Goal: Find contact information: Find contact information

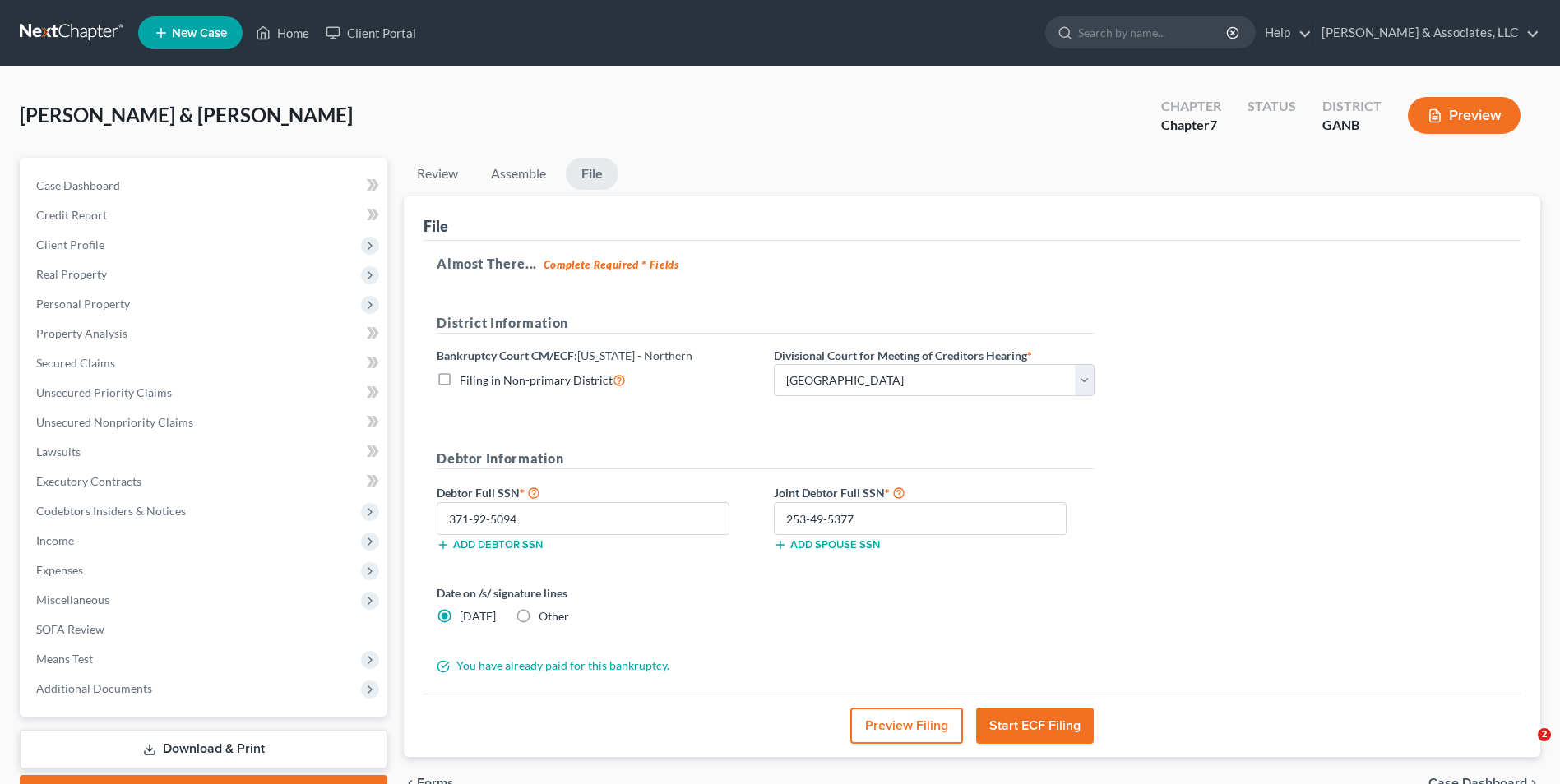
select select "3"
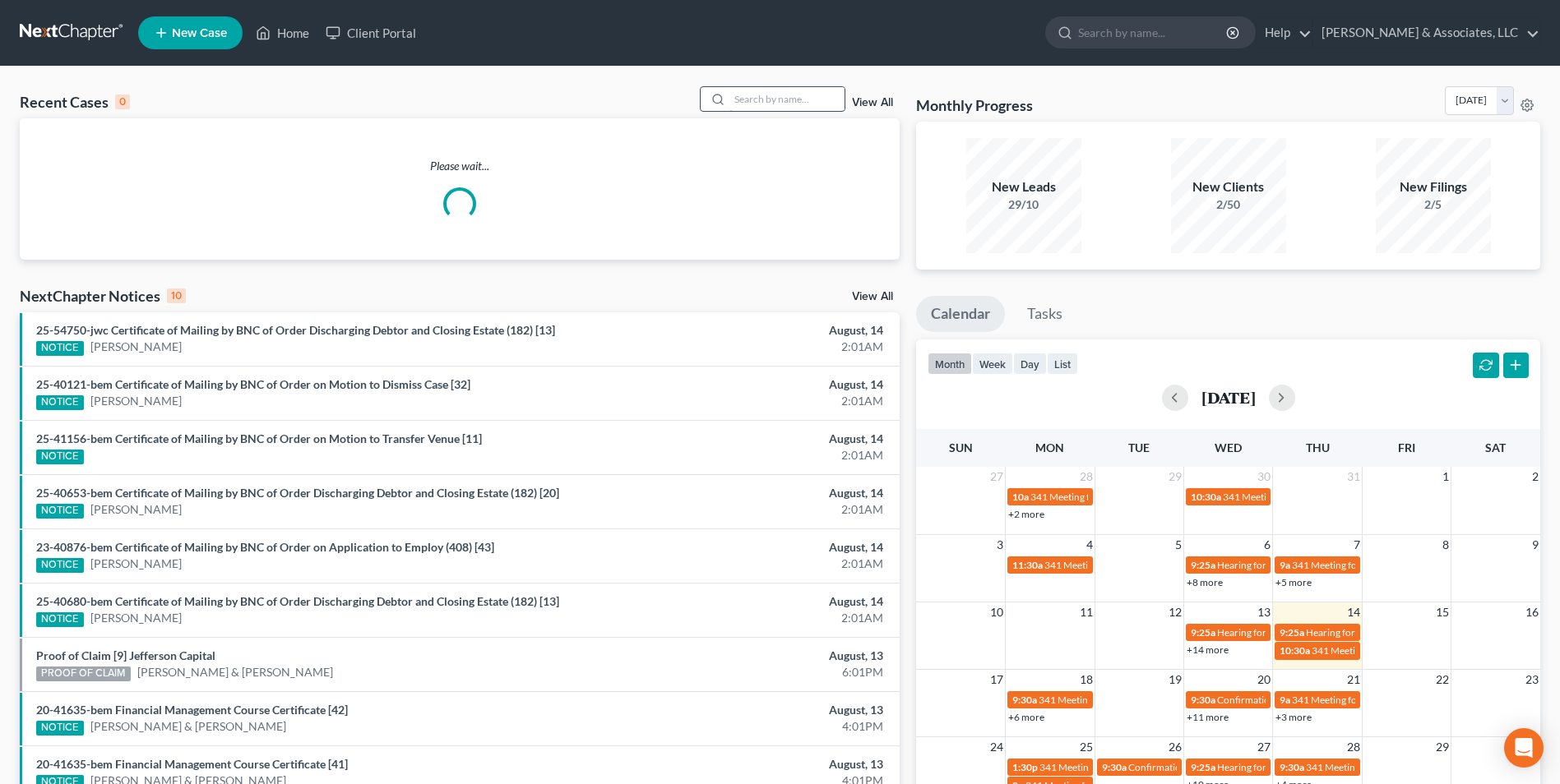
click at [755, 91] on input "search" at bounding box center [786, 99] width 115 height 24
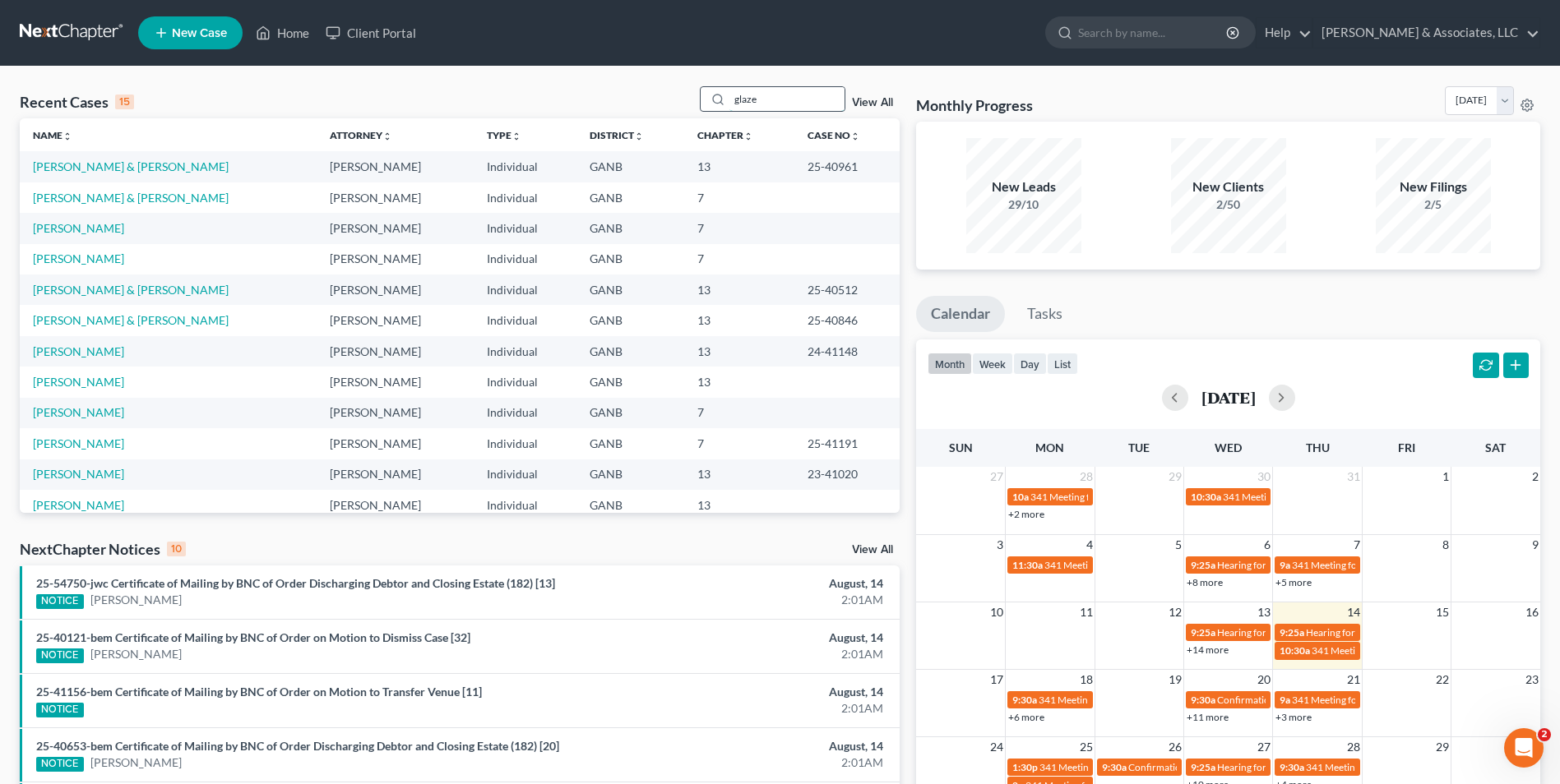
type input "glaze"
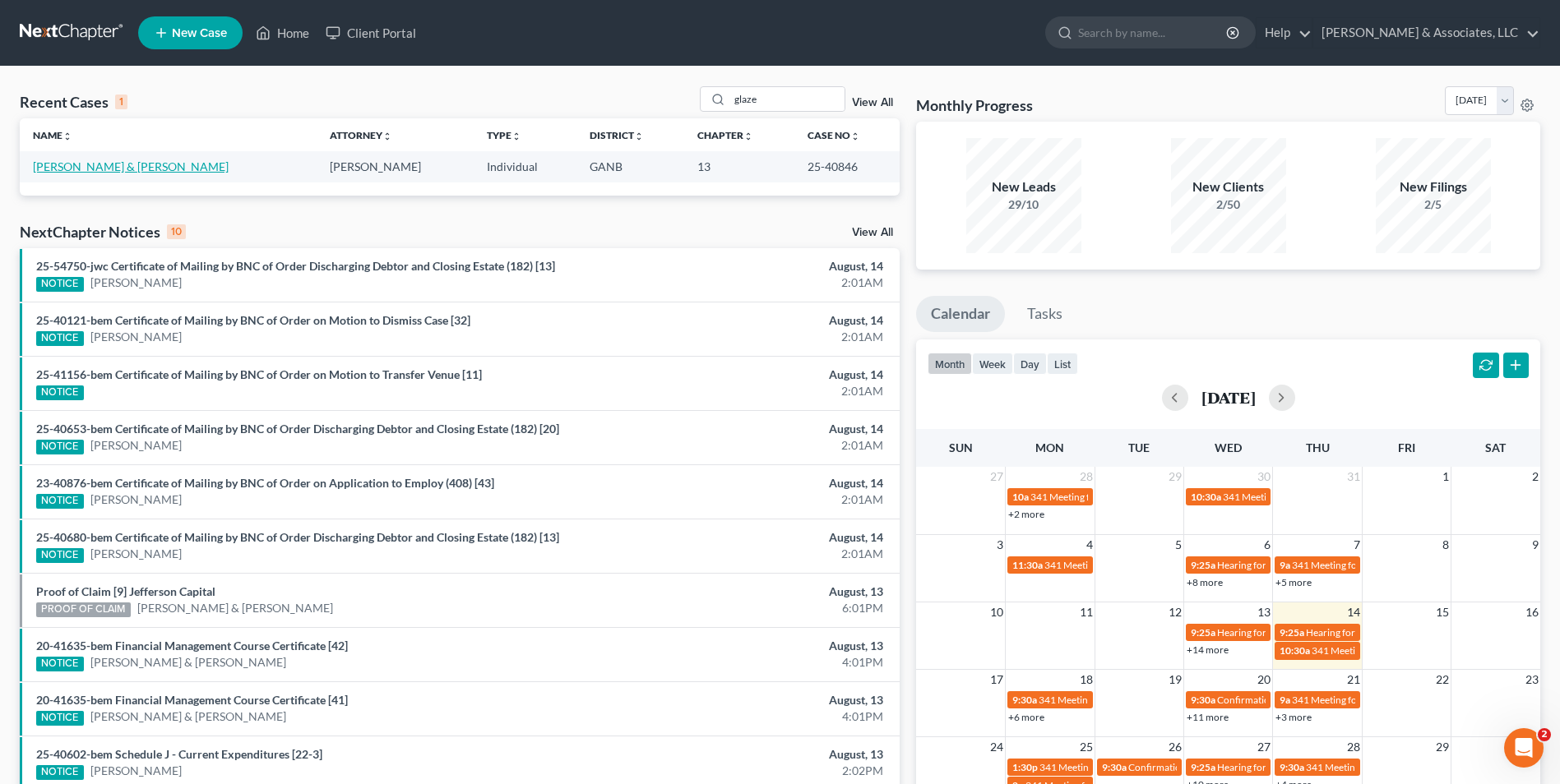
click at [101, 169] on link "Glaze, David & Sheila" at bounding box center [131, 167] width 196 height 14
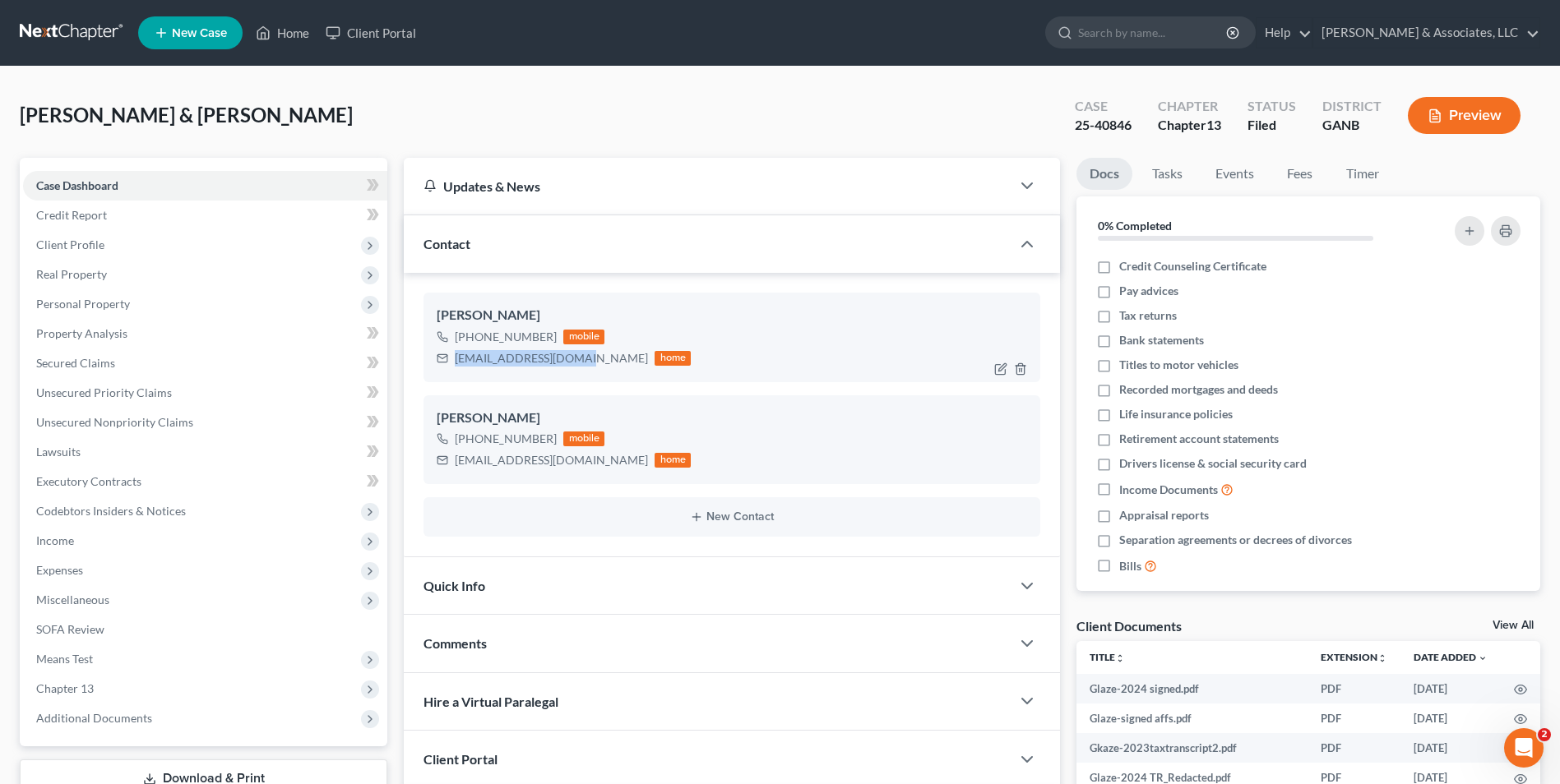
drag, startPoint x: 578, startPoint y: 362, endPoint x: 462, endPoint y: 368, distance: 116.2
click at [459, 370] on div "David Glaze +1 (404) 915-1602 mobile davidmglaze@gmail.com home" at bounding box center [732, 336] width 617 height 88
drag, startPoint x: 462, startPoint y: 368, endPoint x: 479, endPoint y: 359, distance: 19.2
drag, startPoint x: 479, startPoint y: 359, endPoint x: 642, endPoint y: 545, distance: 247.3
click at [741, 628] on div "Comments" at bounding box center [706, 643] width 606 height 57
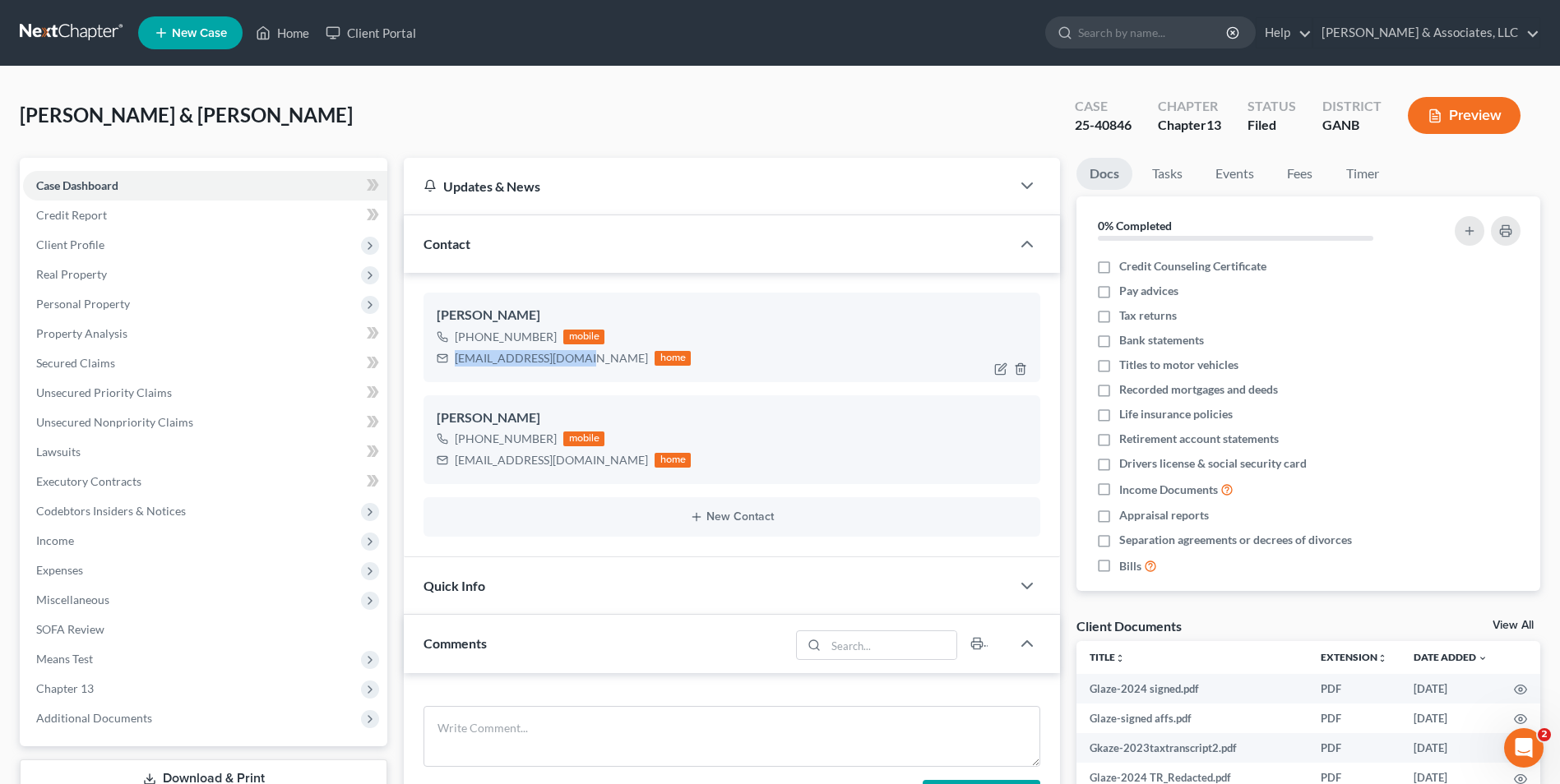
drag, startPoint x: 580, startPoint y: 362, endPoint x: 435, endPoint y: 365, distance: 145.0
click at [435, 365] on div "David Glaze +1 (404) 915-1602 mobile davidmglaze@gmail.com home" at bounding box center [732, 336] width 617 height 88
drag, startPoint x: 435, startPoint y: 365, endPoint x: 490, endPoint y: 355, distance: 55.9
copy div "davidmglaze@gmail.com"
